Goal: Communication & Community: Ask a question

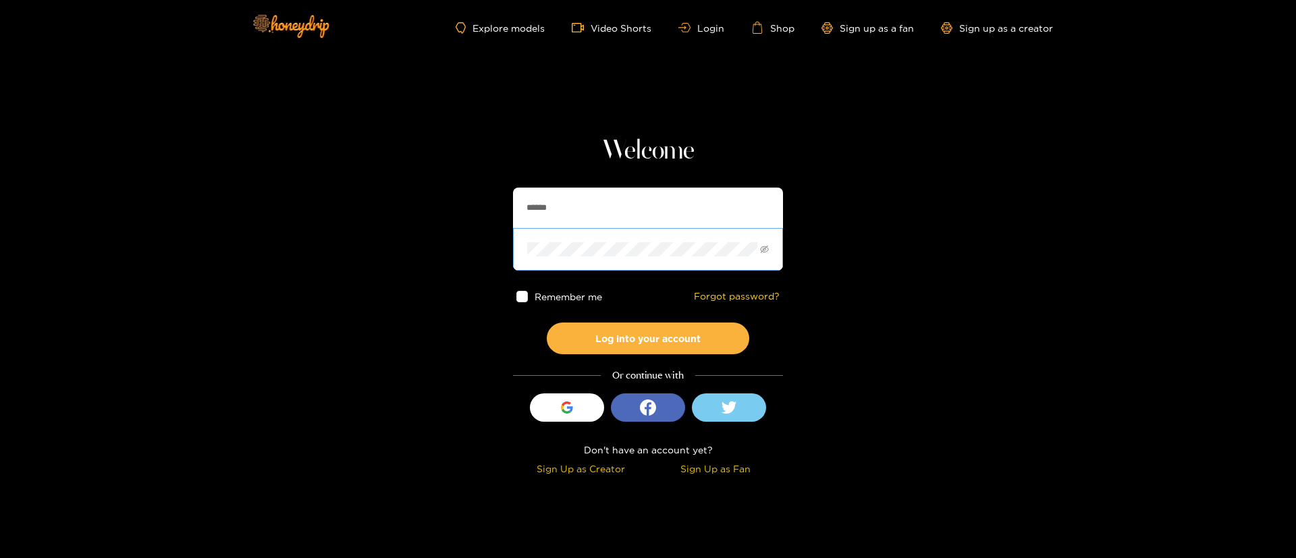
click at [650, 232] on span at bounding box center [648, 249] width 270 height 42
click at [630, 176] on div "Welcome ****** Remember me Forgot password? Log into your account Or continue w…" at bounding box center [648, 307] width 270 height 345
click at [621, 204] on input "******" at bounding box center [648, 208] width 270 height 40
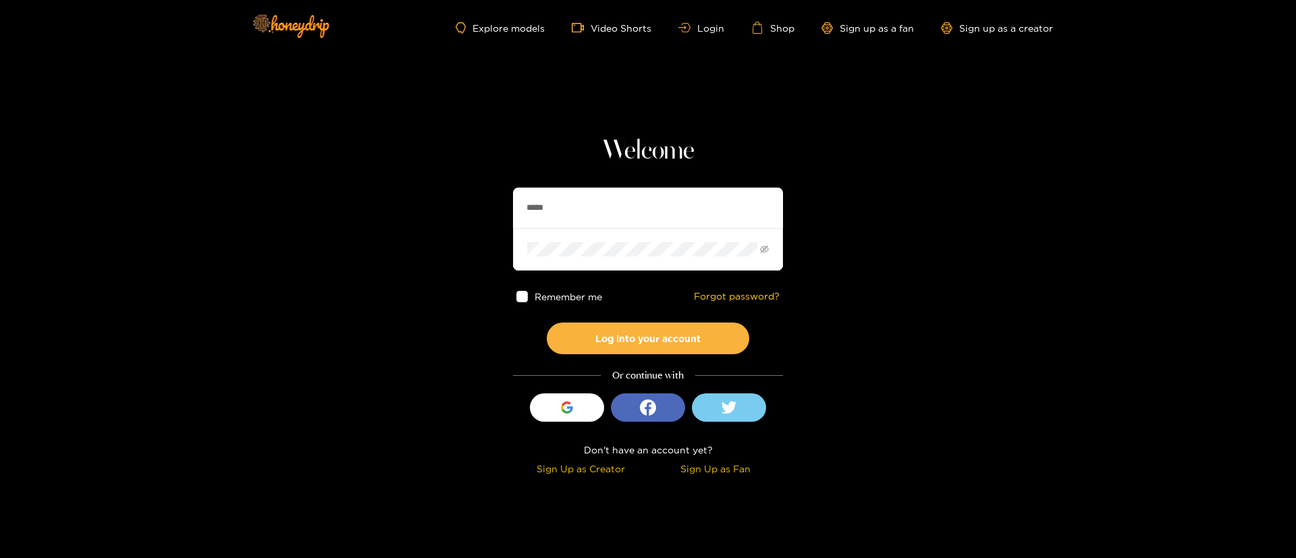
type input "******"
click at [669, 327] on button "Log into your account" at bounding box center [648, 339] width 202 height 32
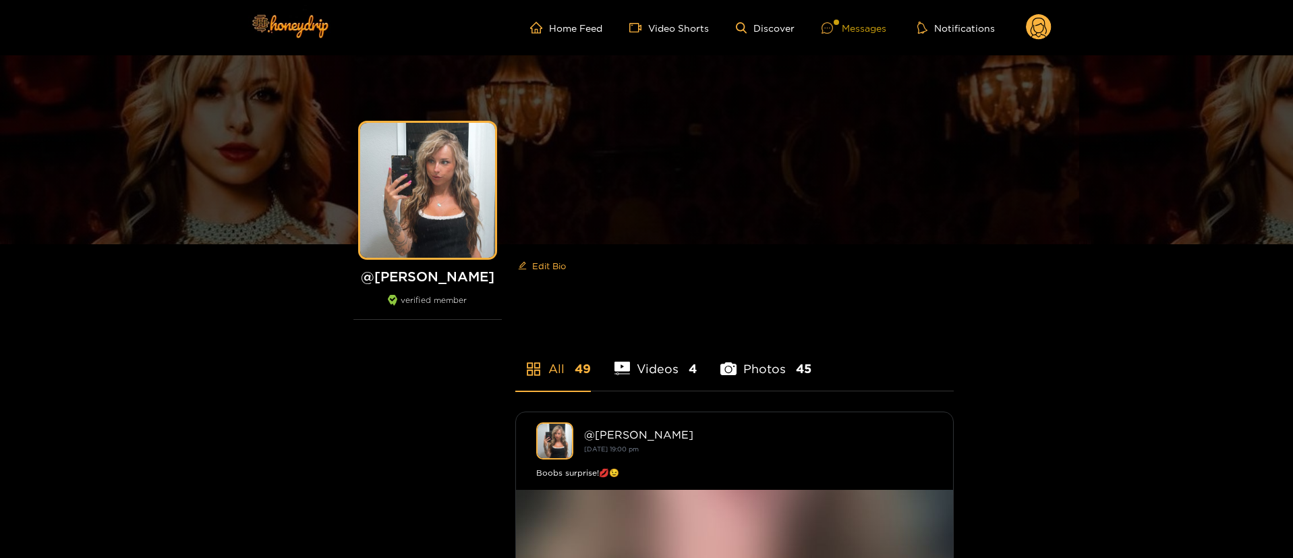
click at [855, 24] on div "Messages" at bounding box center [854, 28] width 65 height 16
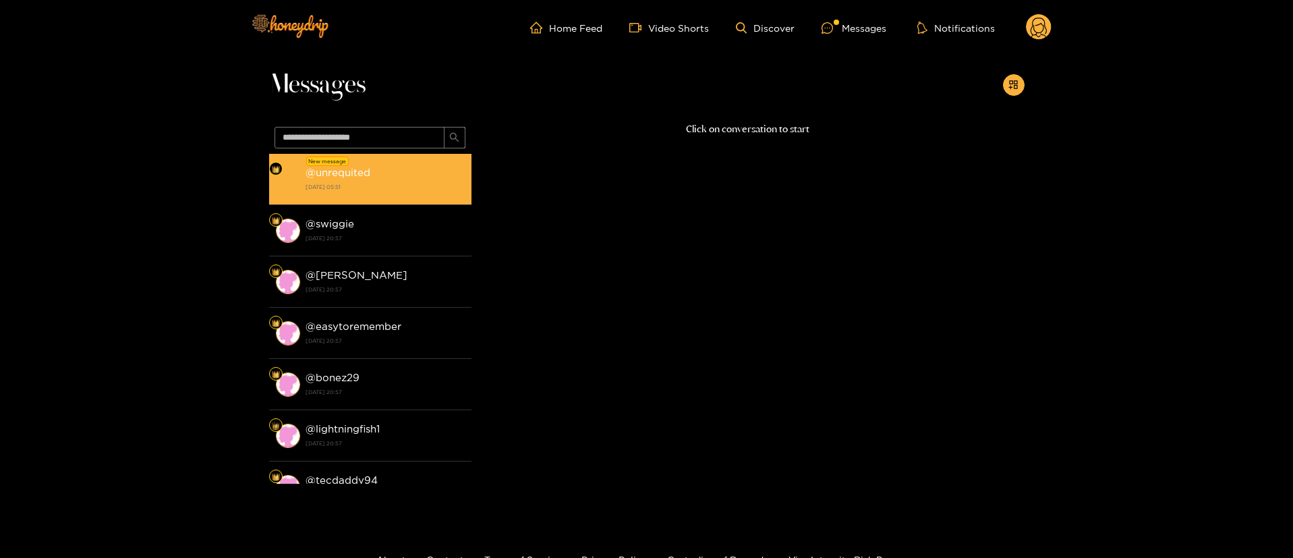
click at [406, 174] on div "@ unrequited [DATE] 05:51" at bounding box center [385, 179] width 159 height 30
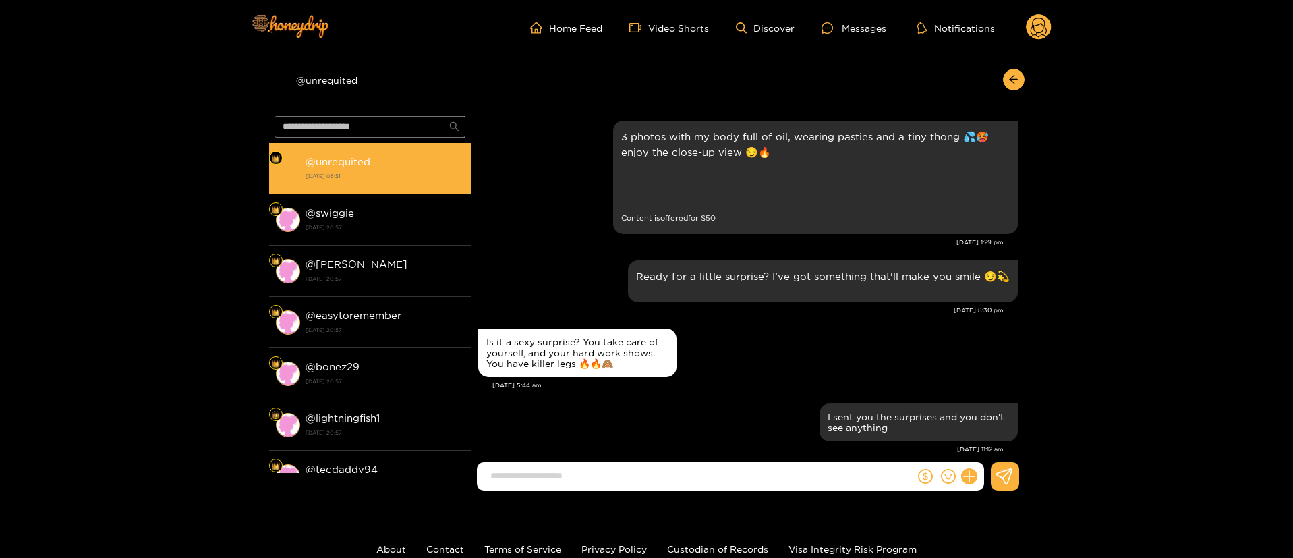
scroll to position [1399, 0]
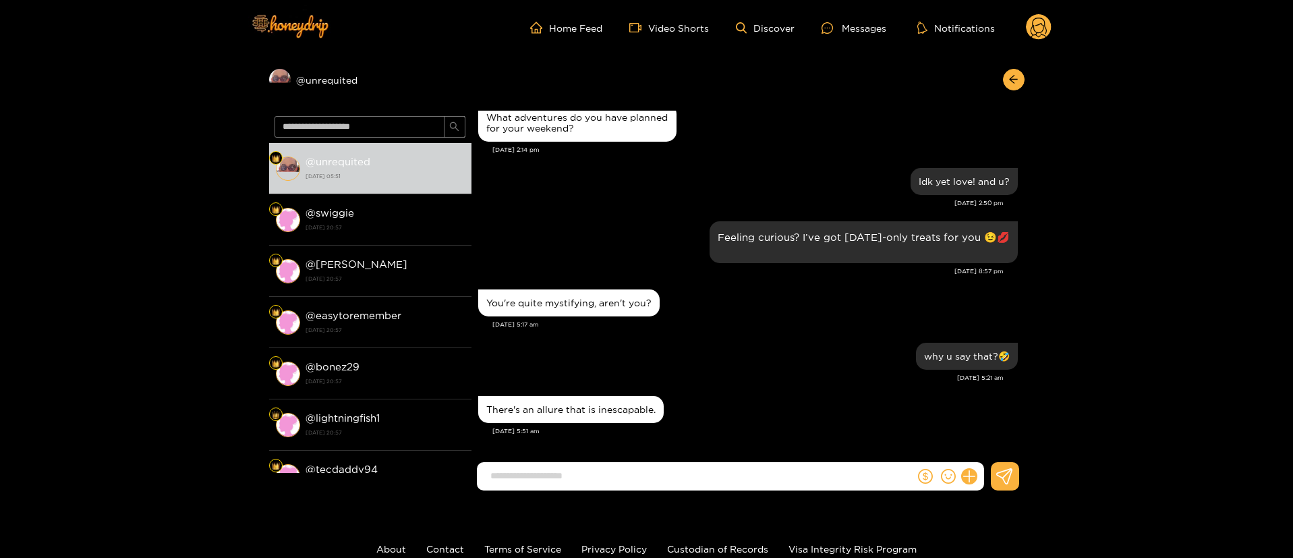
click at [574, 412] on div "There's an allure that is inescapable." at bounding box center [570, 409] width 169 height 11
copy div "There's an allure that is inescapable."
click at [918, 479] on icon "dollar" at bounding box center [925, 476] width 15 height 15
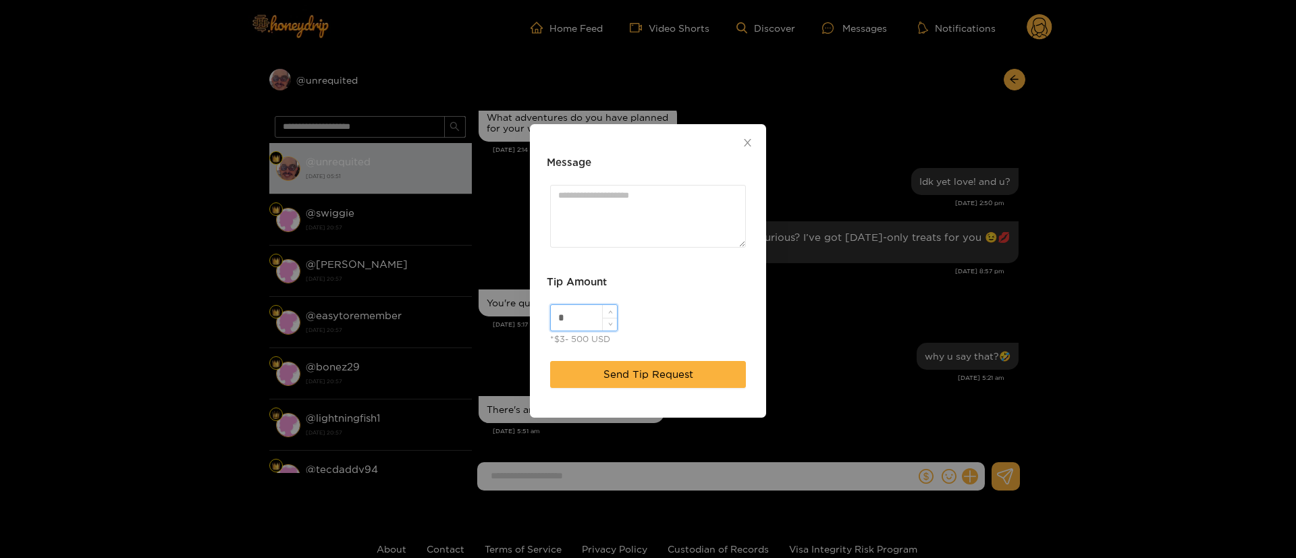
click at [585, 318] on input "*" at bounding box center [584, 318] width 66 height 26
type input "**"
click at [651, 194] on textarea "Message" at bounding box center [648, 216] width 196 height 63
paste textarea "*****"
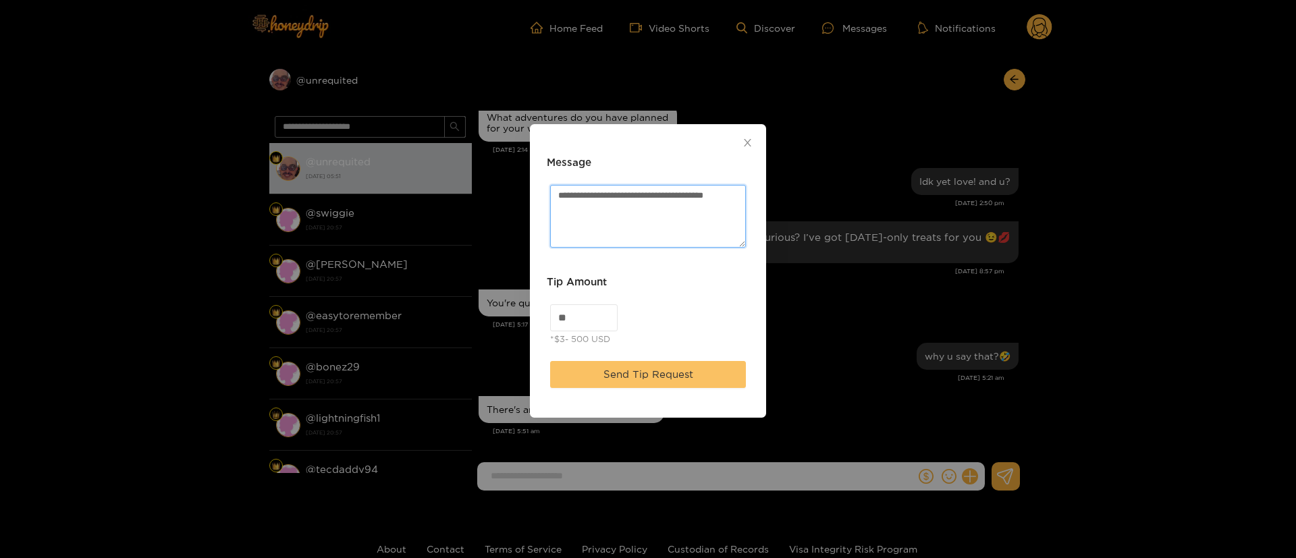
type textarea "**********"
click at [669, 378] on span "Send Tip Request" at bounding box center [648, 374] width 90 height 16
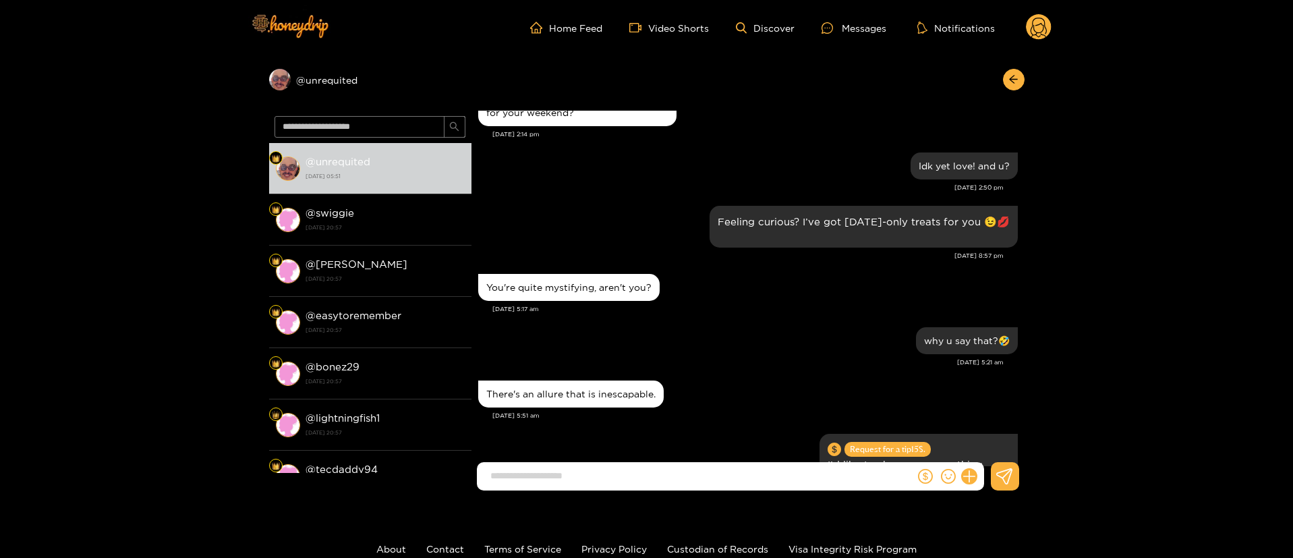
scroll to position [1498, 0]
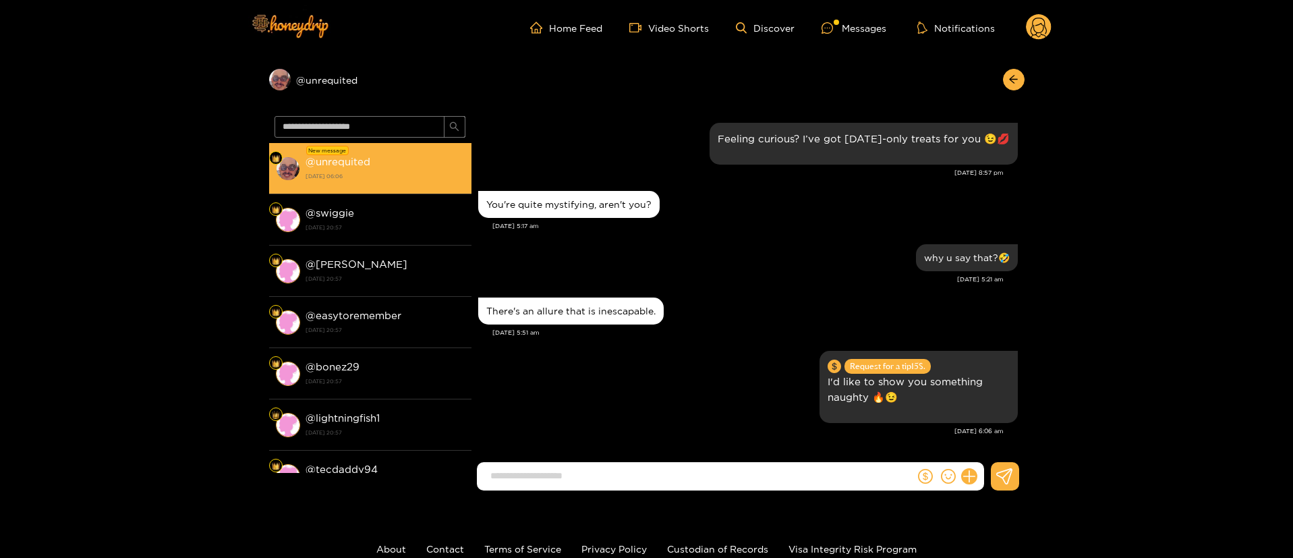
click at [330, 186] on li "New message @ unrequited [DATE] 06:06" at bounding box center [370, 168] width 202 height 51
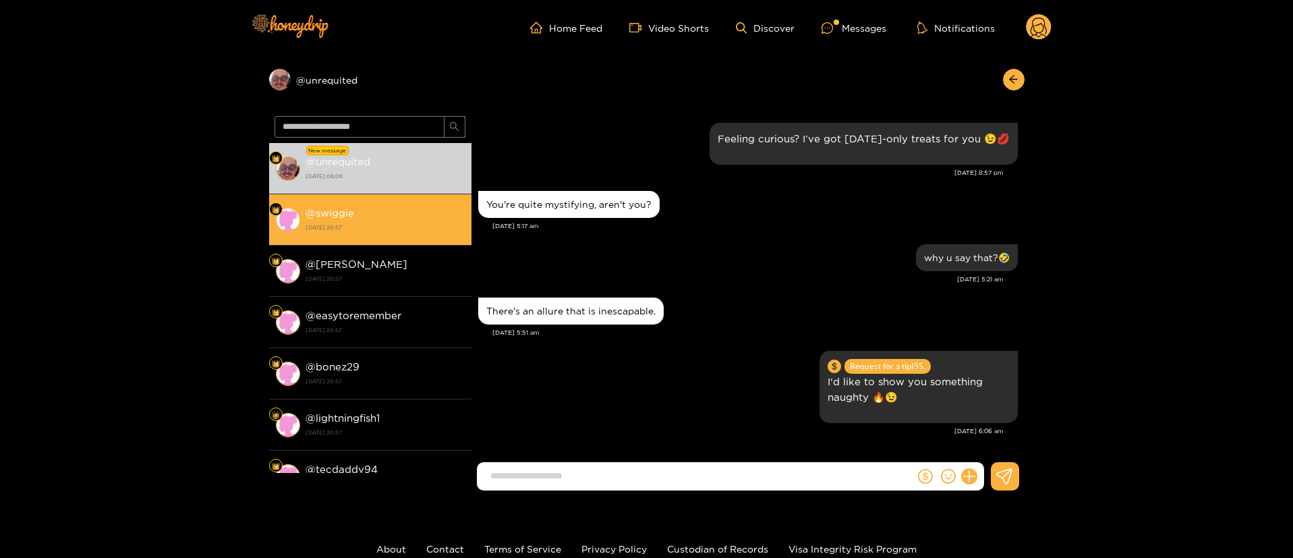
click at [378, 231] on strong "[DATE] 20:57" at bounding box center [385, 227] width 159 height 12
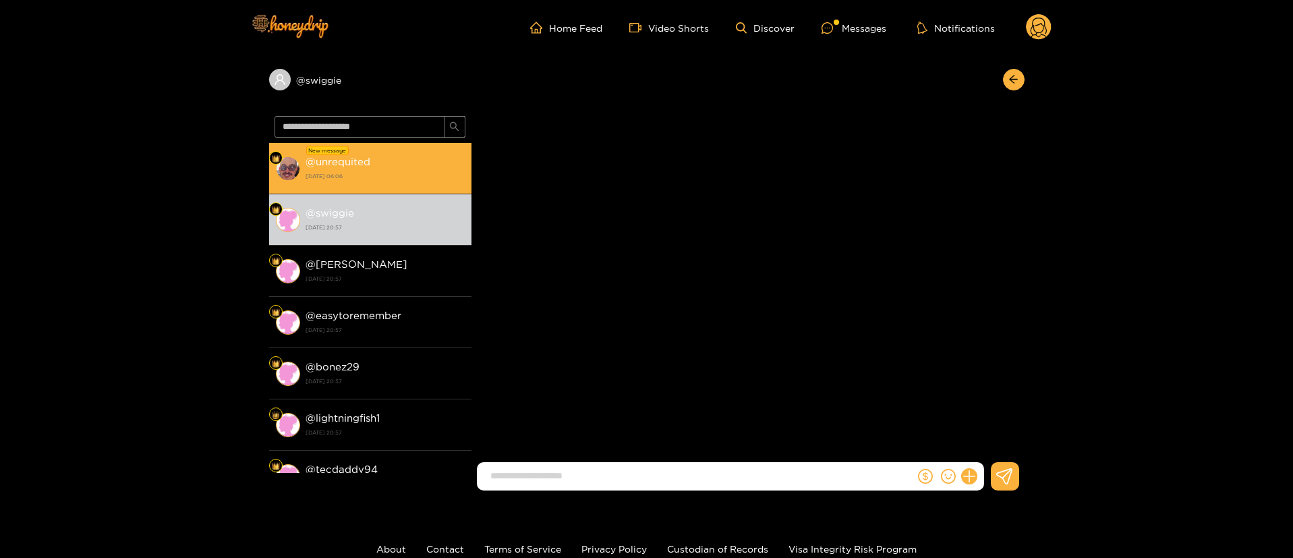
click at [399, 170] on strong "[DATE] 06:06" at bounding box center [385, 176] width 159 height 12
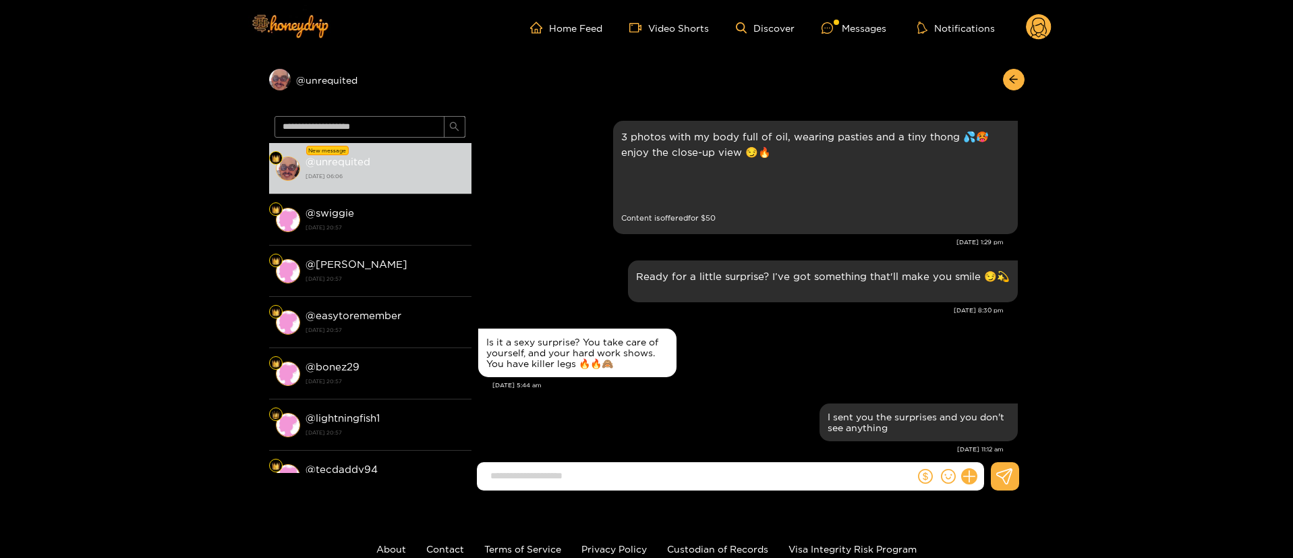
scroll to position [1557, 0]
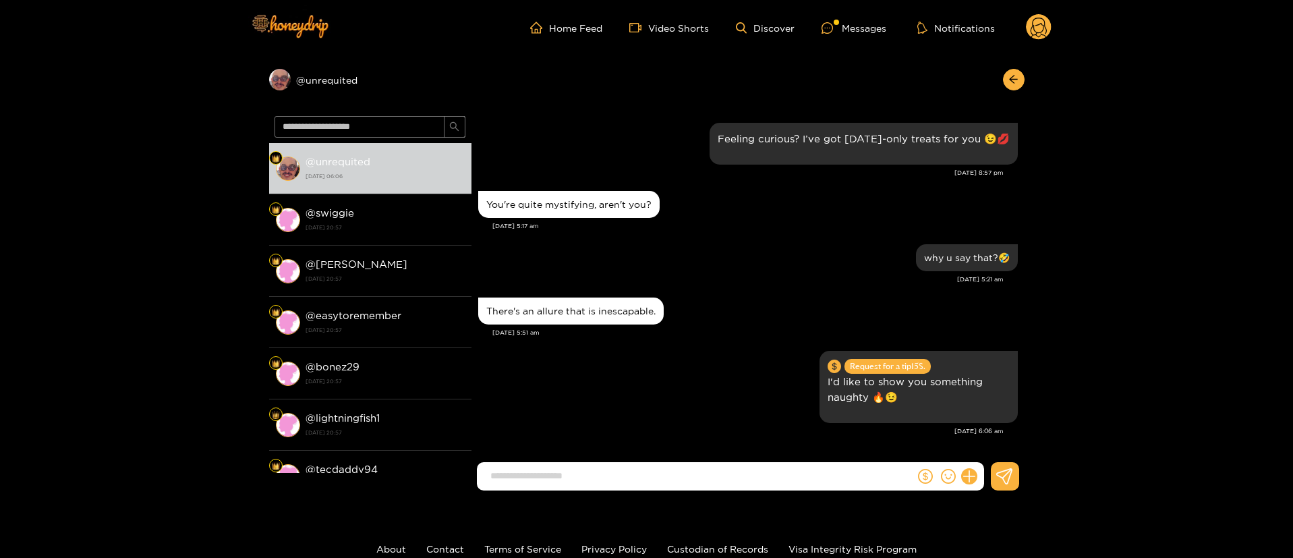
click at [1047, 20] on circle at bounding box center [1039, 27] width 26 height 26
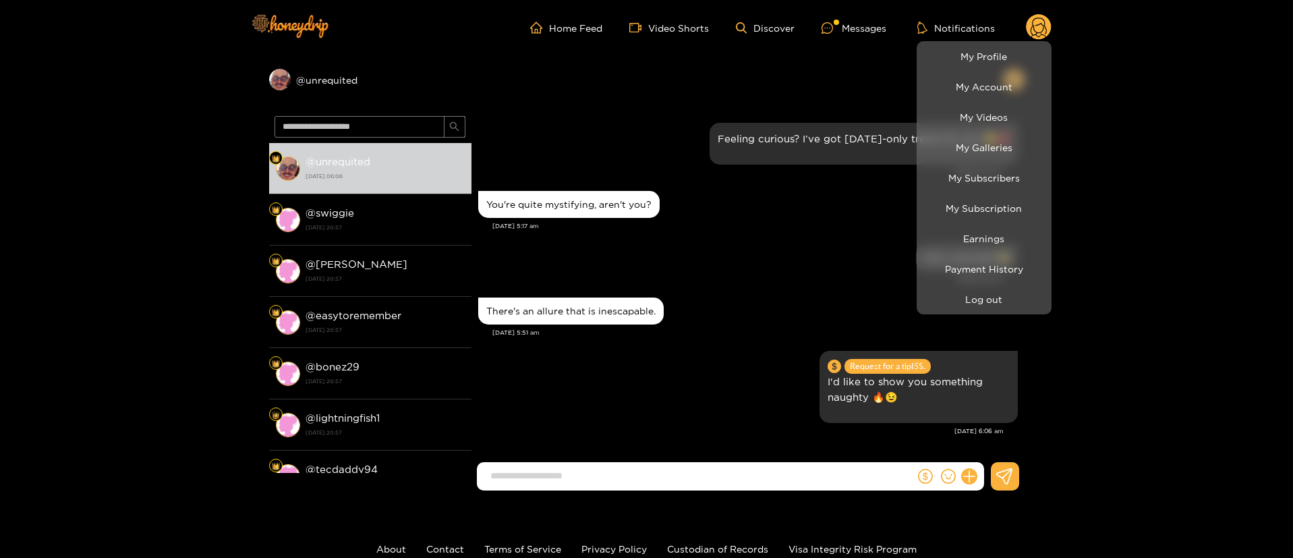
click at [642, 267] on div at bounding box center [646, 279] width 1293 height 558
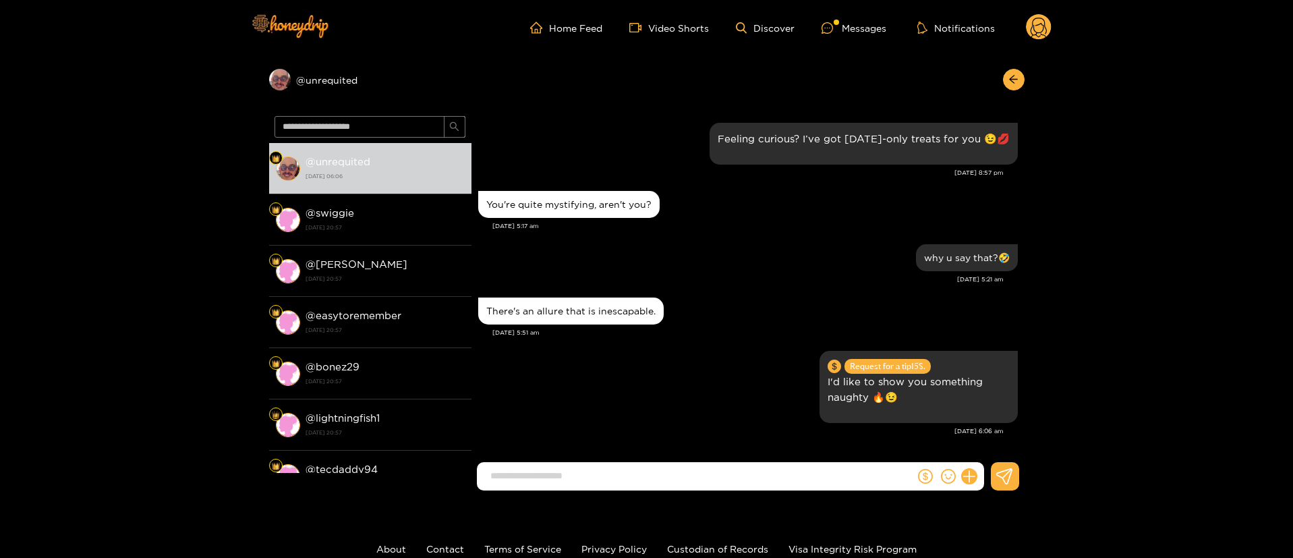
click at [740, 247] on div "why u say that?🤣" at bounding box center [748, 258] width 540 height 34
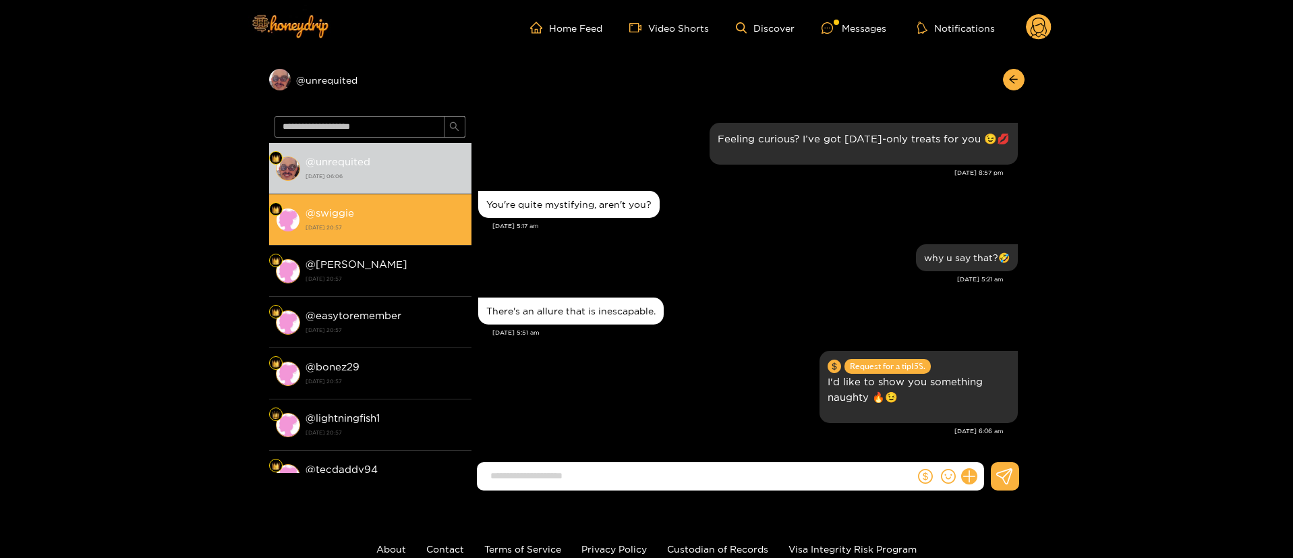
drag, startPoint x: 408, startPoint y: 187, endPoint x: 403, endPoint y: 229, distance: 42.1
click at [403, 229] on div "@ unrequited [DATE] 06:06 @ swiggie [DATE] 20:57 @ [PERSON_NAME] [DATE] 20:57 @…" at bounding box center [370, 308] width 202 height 330
click at [403, 229] on strong "[DATE] 20:57" at bounding box center [385, 227] width 159 height 12
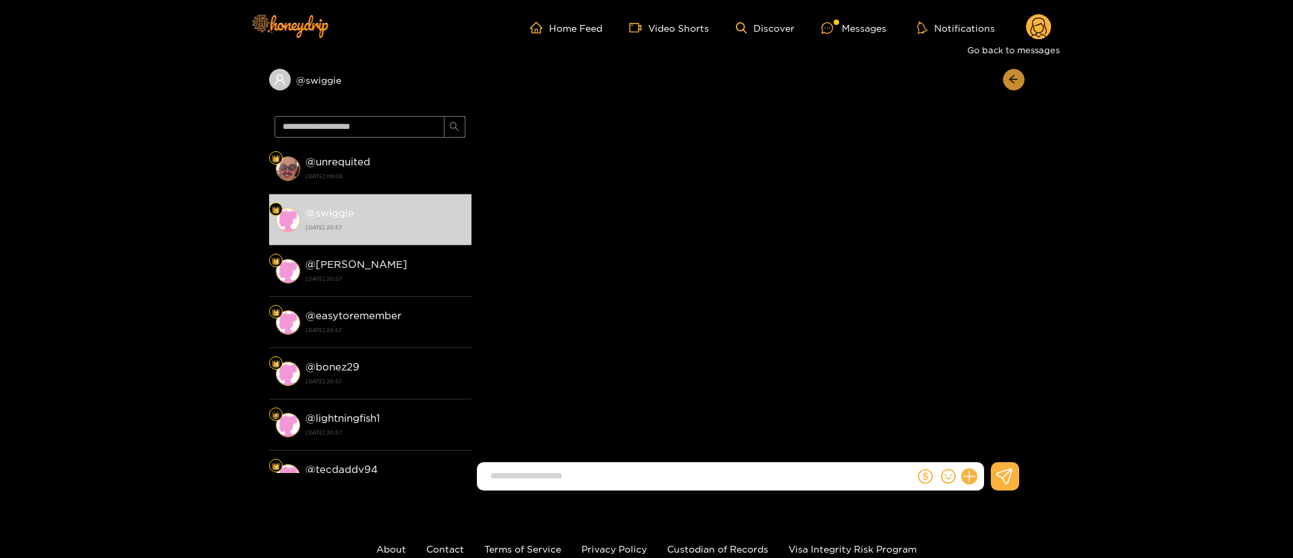
click at [1018, 77] on icon "arrow-left" at bounding box center [1014, 79] width 10 height 10
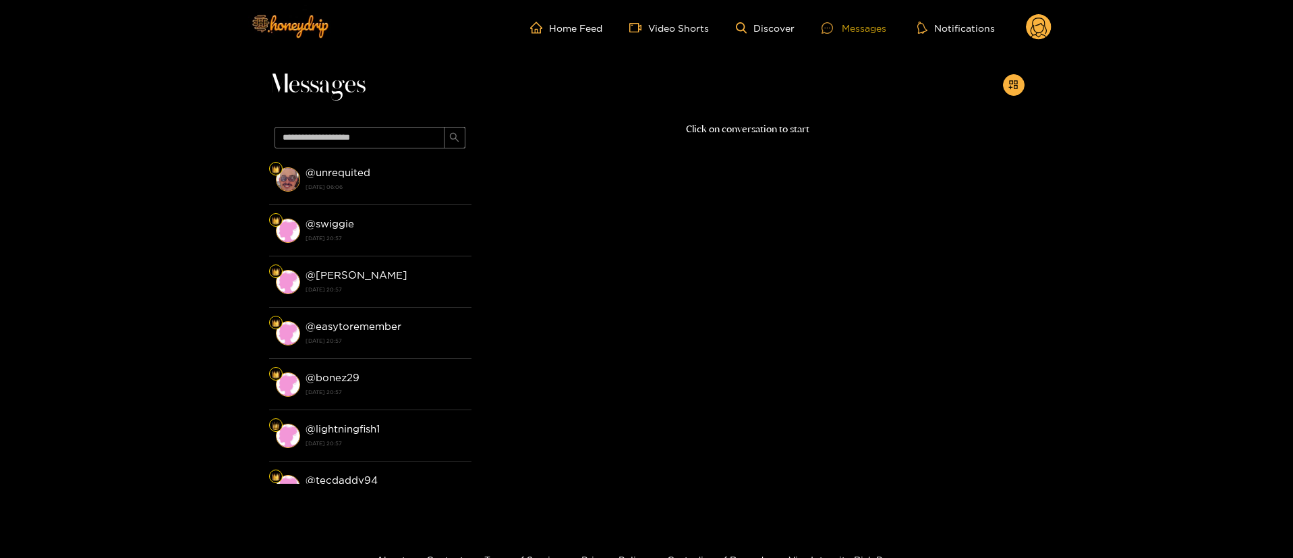
click at [857, 22] on div "Messages" at bounding box center [854, 28] width 65 height 16
click at [1042, 26] on circle at bounding box center [1039, 27] width 26 height 26
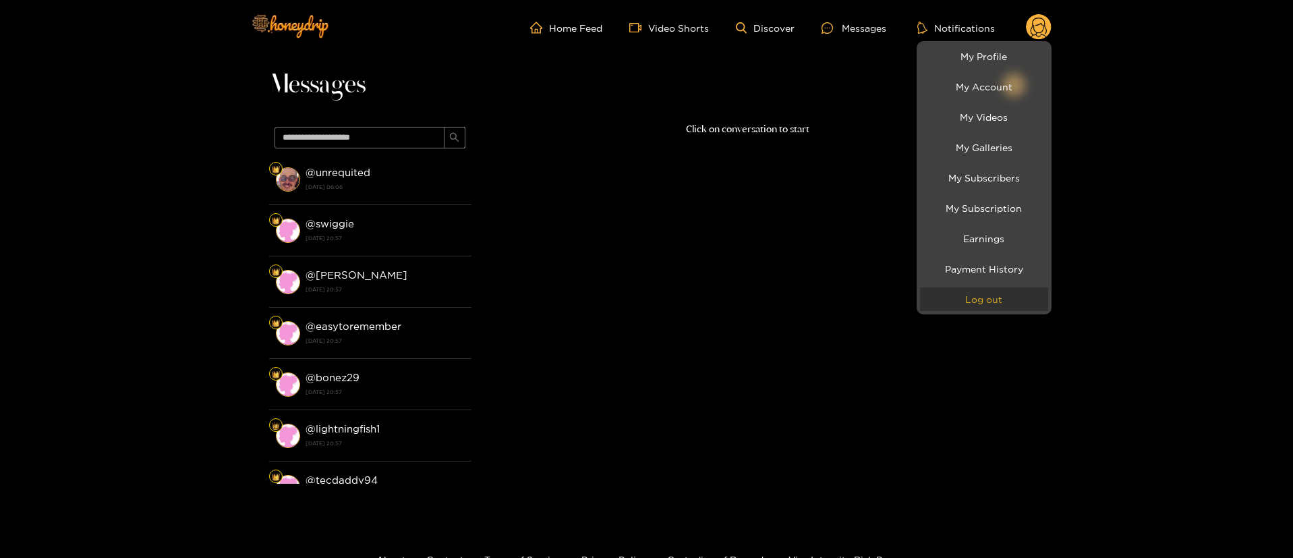
click at [1013, 306] on button "Log out" at bounding box center [984, 299] width 128 height 24
